Goal: Task Accomplishment & Management: Manage account settings

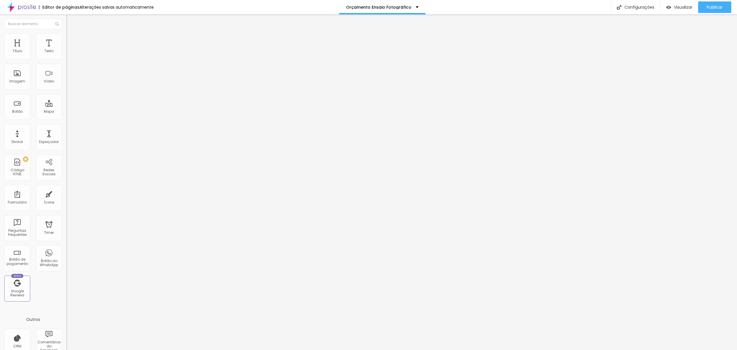
click at [66, 35] on li "Estilo" at bounding box center [99, 36] width 66 height 6
click at [66, 43] on ul "Conteúdo Estilo Avançado" at bounding box center [99, 36] width 66 height 17
click at [71, 40] on span "Estilo" at bounding box center [75, 37] width 9 height 5
click at [66, 33] on li "Estilo" at bounding box center [99, 36] width 66 height 6
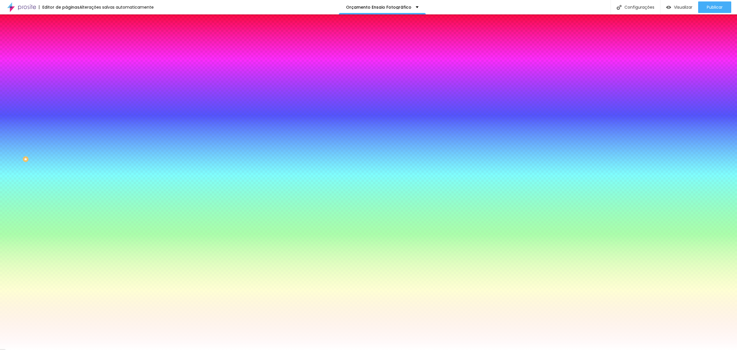
click at [71, 34] on span "Conteúdo" at bounding box center [80, 31] width 18 height 5
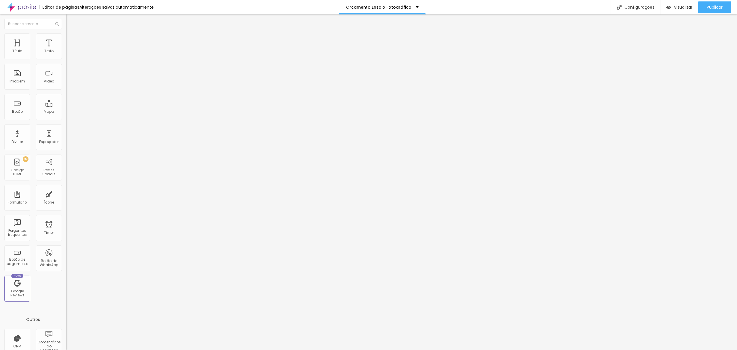
click at [66, 40] on ul "Conteúdo Estilo Avançado" at bounding box center [99, 36] width 66 height 17
click at [71, 40] on span "Estilo" at bounding box center [75, 37] width 9 height 5
click at [71, 39] on span "Estilo" at bounding box center [75, 37] width 9 height 5
click at [66, 33] on li "Estilo" at bounding box center [99, 36] width 66 height 6
click at [71, 40] on span "Estilo" at bounding box center [75, 37] width 9 height 5
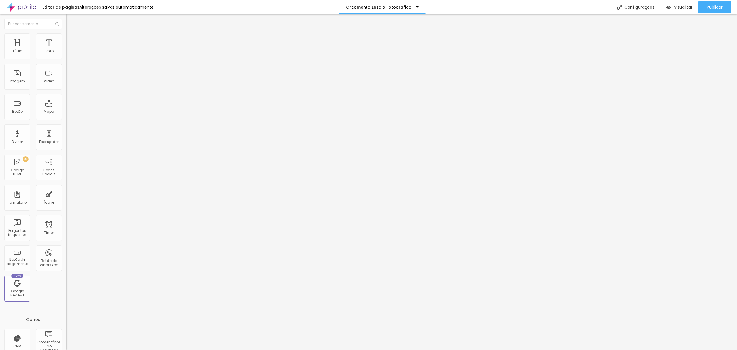
click at [66, 37] on li "Estilo" at bounding box center [99, 36] width 66 height 6
click at [66, 36] on ul "Conteúdo Estilo Avançado" at bounding box center [99, 36] width 66 height 17
click at [66, 39] on li "Estilo" at bounding box center [99, 36] width 66 height 6
click at [66, 33] on ul "Conteúdo Estilo Avançado" at bounding box center [99, 36] width 66 height 17
drag, startPoint x: 26, startPoint y: 34, endPoint x: 31, endPoint y: 38, distance: 6.3
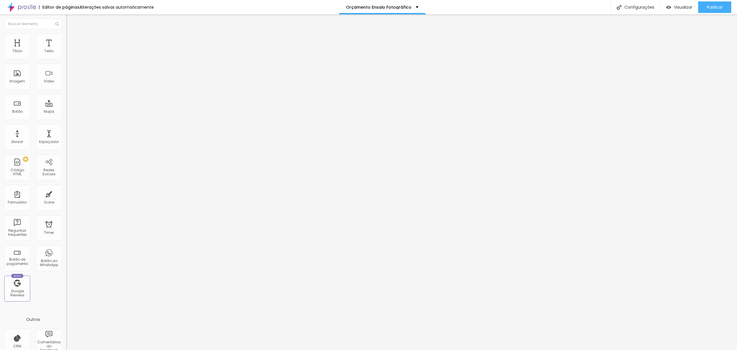
click at [66, 37] on ul "Conteúdo Estilo Avançado" at bounding box center [99, 36] width 66 height 17
click at [71, 40] on span "Estilo" at bounding box center [75, 37] width 9 height 5
click at [71, 39] on span "Estilo" at bounding box center [75, 37] width 9 height 5
click at [66, 33] on li "Conteúdo" at bounding box center [99, 31] width 66 height 6
click at [66, 37] on ul "Conteúdo Estilo Avançado" at bounding box center [99, 36] width 66 height 17
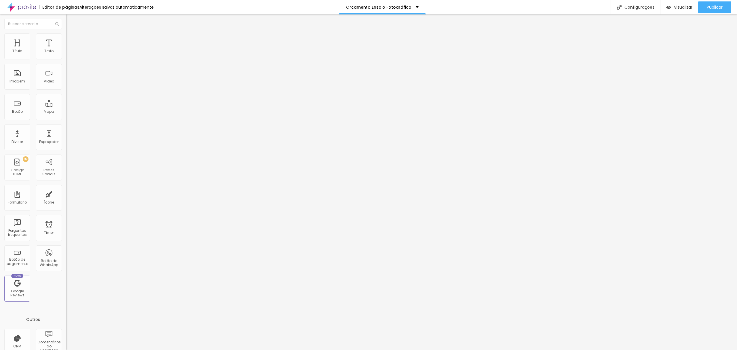
click at [71, 39] on span "Estilo" at bounding box center [75, 37] width 9 height 5
click at [66, 39] on li "Estilo" at bounding box center [99, 36] width 66 height 6
click at [66, 37] on li "Estilo" at bounding box center [99, 36] width 66 height 6
click at [66, 38] on ul "Conteúdo Estilo Avançado" at bounding box center [99, 36] width 66 height 17
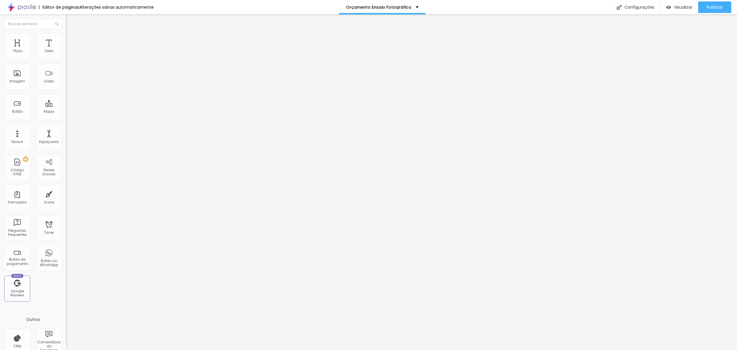
click at [66, 38] on li "Estilo" at bounding box center [99, 36] width 66 height 6
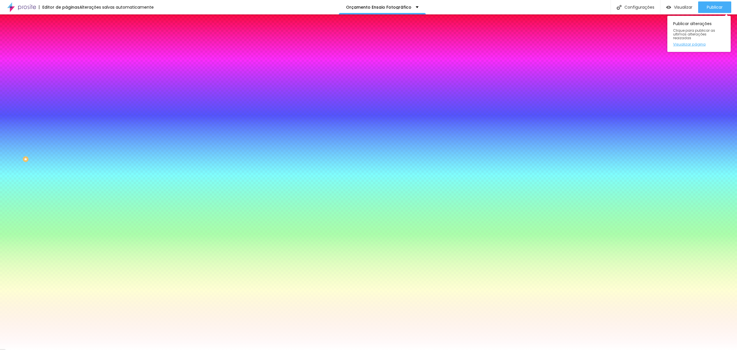
click at [696, 42] on link "Visualizar página" at bounding box center [699, 44] width 52 height 4
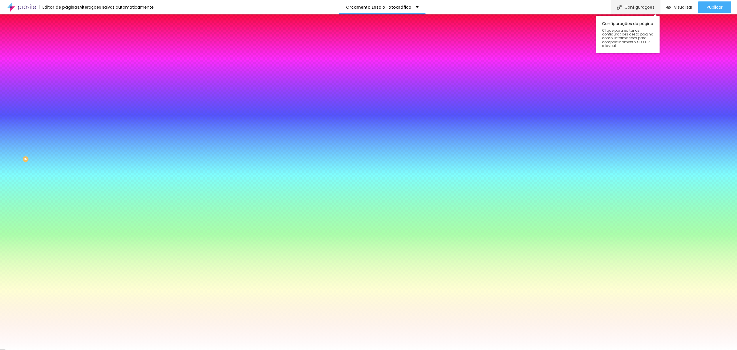
click at [647, 10] on div "Configurações" at bounding box center [636, 7] width 50 height 14
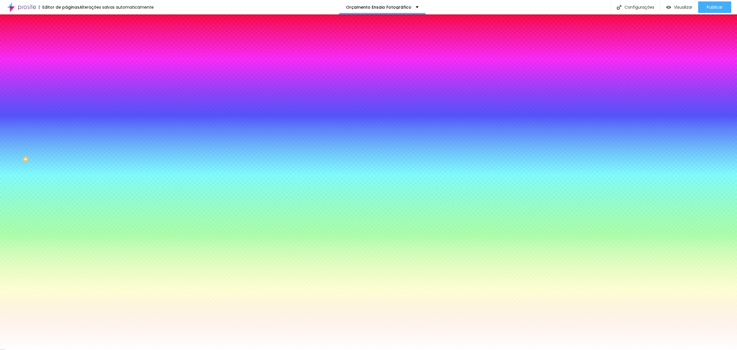
click at [472, 349] on div at bounding box center [368, 355] width 737 height 5
click at [693, 42] on link "Visualizar página" at bounding box center [699, 44] width 52 height 4
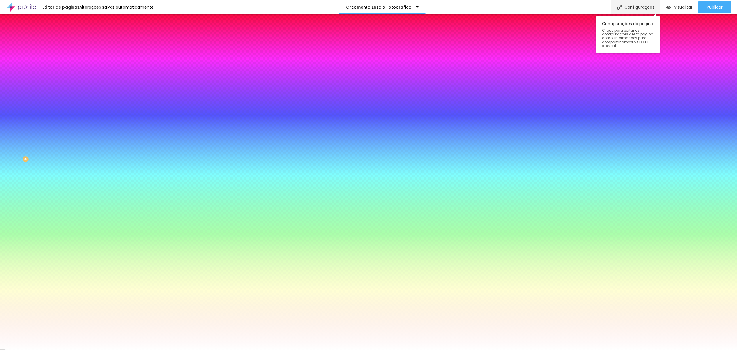
click at [649, 7] on div "Configurações" at bounding box center [636, 7] width 50 height 14
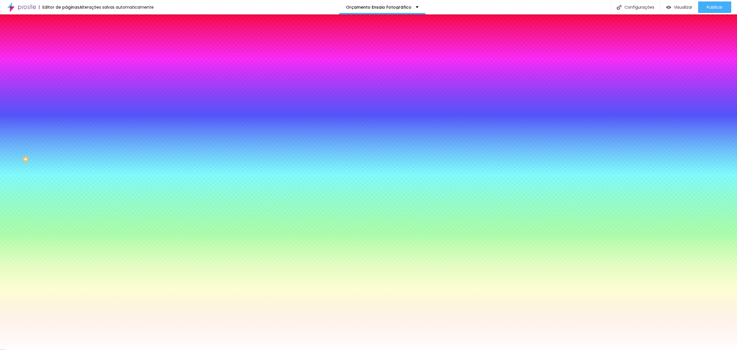
click at [479, 349] on div "Configurações da página" at bounding box center [368, 354] width 737 height 9
click at [476, 349] on div at bounding box center [368, 355] width 737 height 5
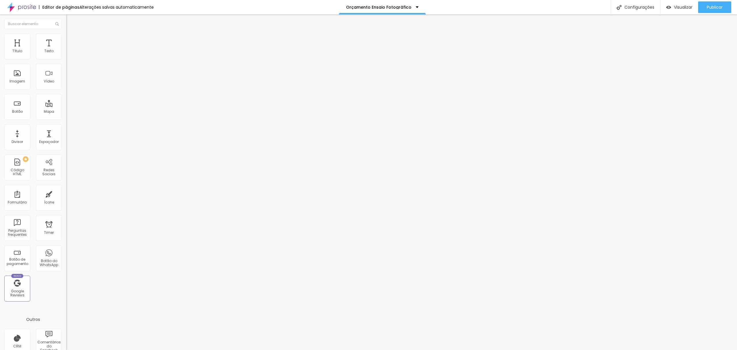
click at [66, 35] on li "Estilo" at bounding box center [99, 36] width 66 height 6
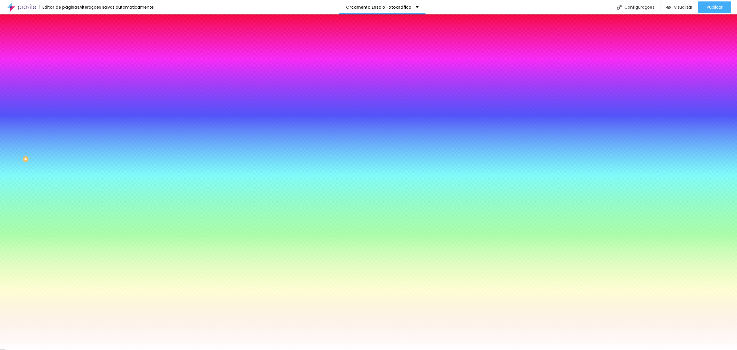
click at [66, 39] on img at bounding box center [68, 41] width 5 height 5
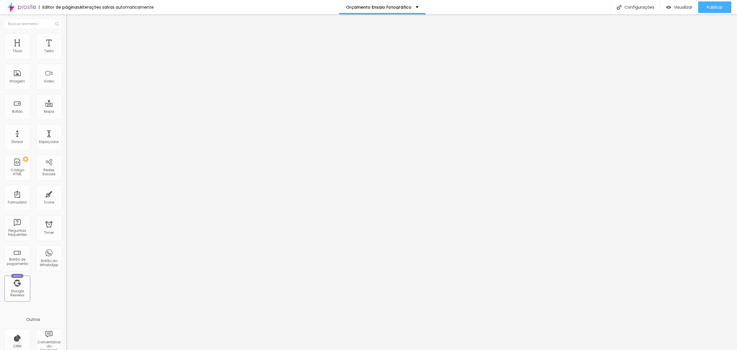
click at [66, 39] on li "Avançado" at bounding box center [99, 42] width 66 height 6
type input "5"
type input "10"
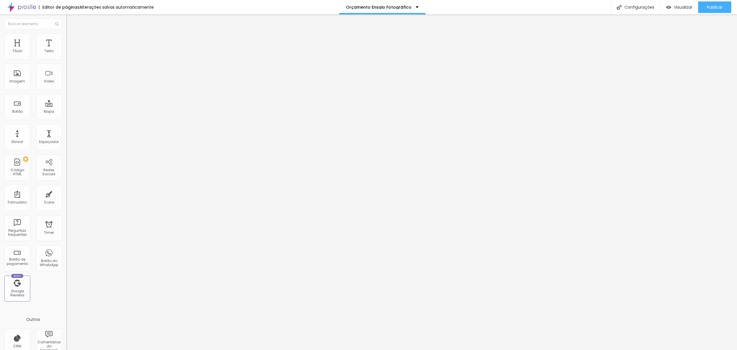
type input "10"
type input "35"
type input "30"
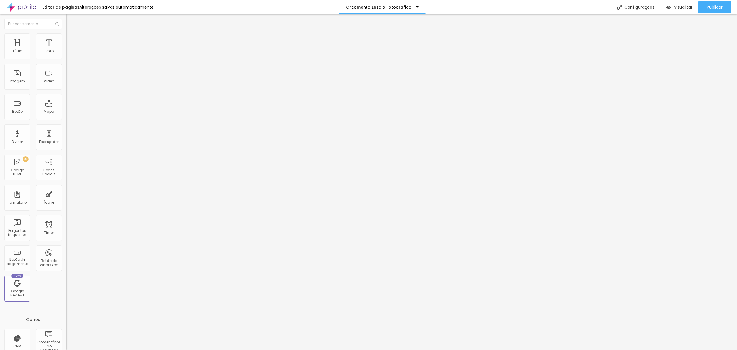
type input "25"
type input "20"
drag, startPoint x: 16, startPoint y: 57, endPoint x: 22, endPoint y: 60, distance: 7.0
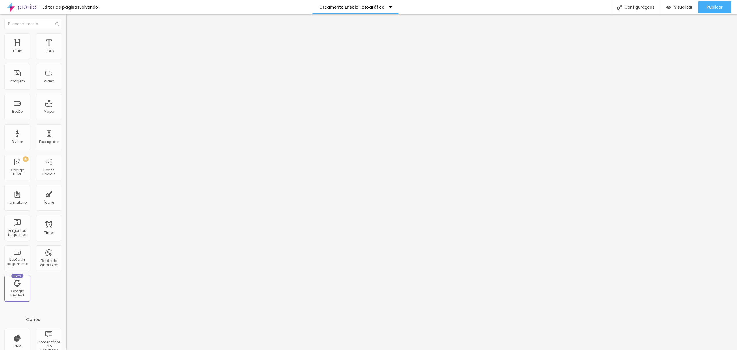
type input "20"
click at [66, 112] on input "range" at bounding box center [84, 114] width 37 height 5
